Goal: Task Accomplishment & Management: Manage account settings

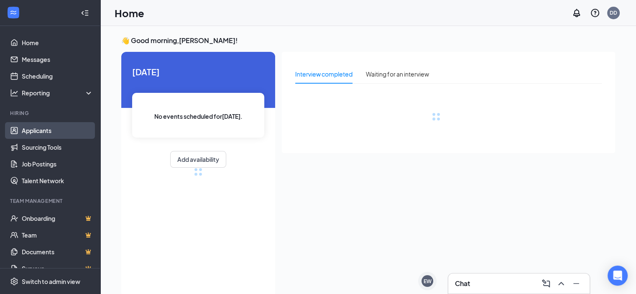
click at [43, 127] on link "Applicants" at bounding box center [58, 130] width 72 height 17
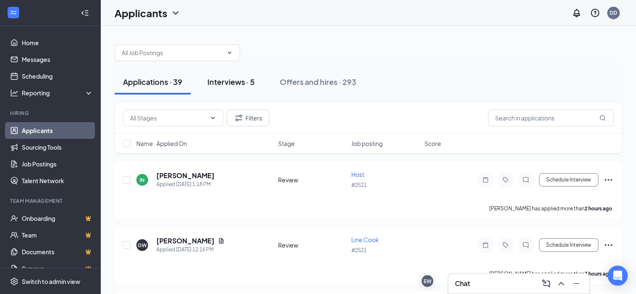
click at [242, 80] on div "Interviews · 5" at bounding box center [231, 82] width 47 height 10
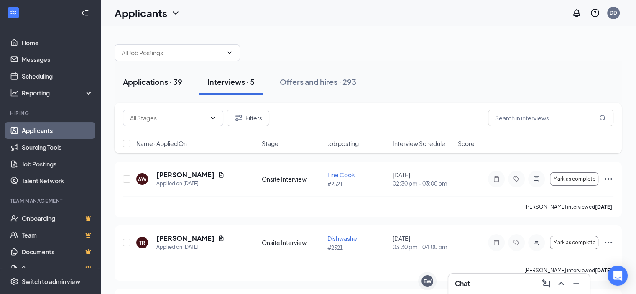
click at [147, 80] on div "Applications · 39" at bounding box center [152, 82] width 59 height 10
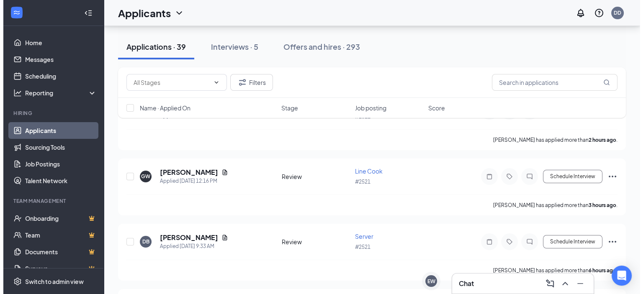
scroll to position [84, 0]
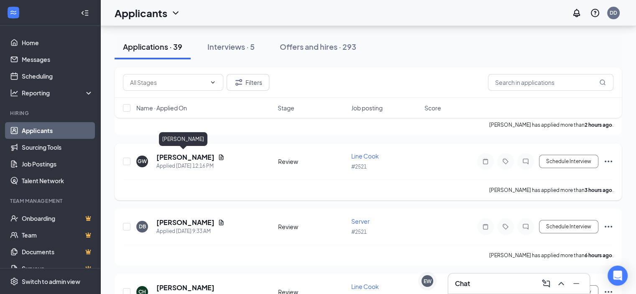
click at [180, 154] on h5 "[PERSON_NAME]" at bounding box center [186, 157] width 58 height 9
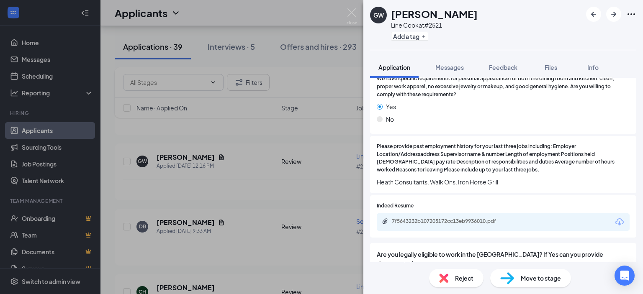
scroll to position [1172, 0]
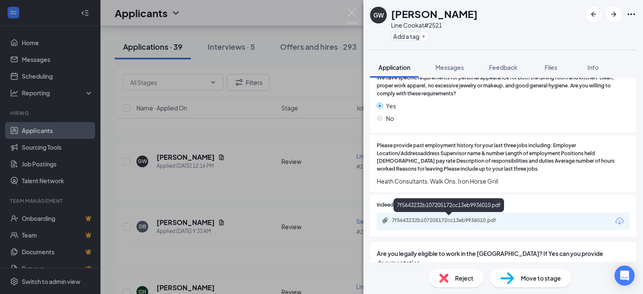
click at [447, 220] on div "7f5643232b107205172cc13eb9936010.pdf" at bounding box center [450, 220] width 117 height 7
